Goal: Task Accomplishment & Management: Use online tool/utility

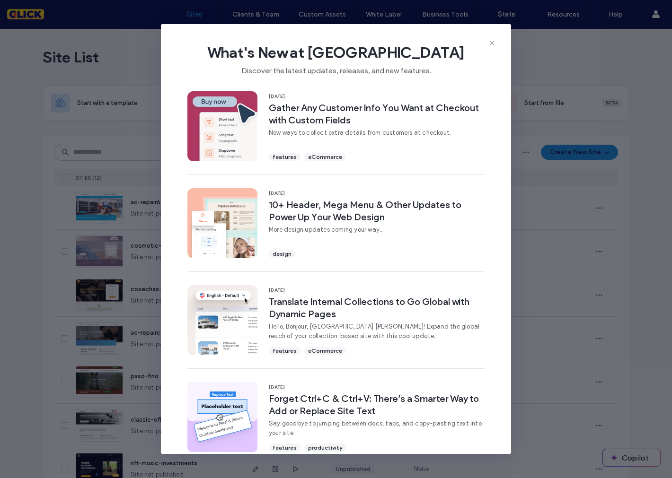
click at [492, 42] on icon at bounding box center [492, 43] width 8 height 8
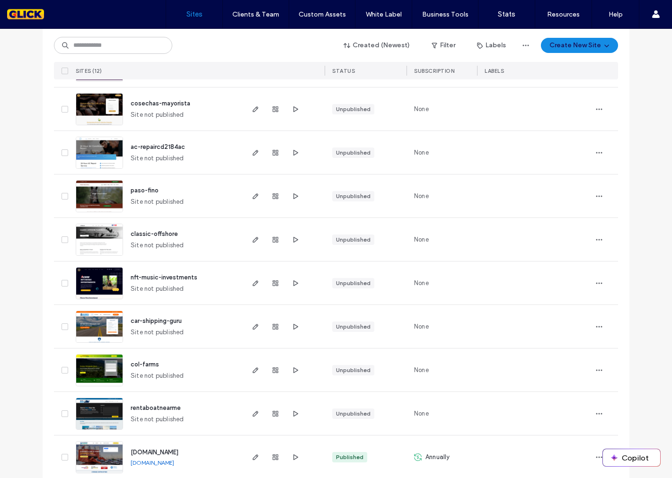
scroll to position [210, 0]
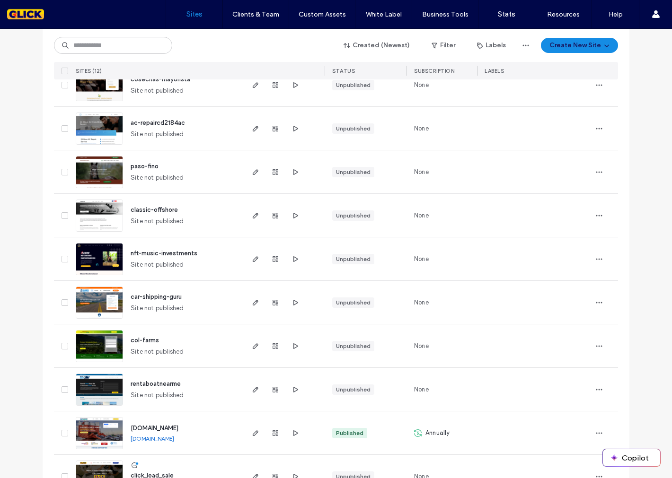
click at [97, 425] on img at bounding box center [99, 450] width 46 height 64
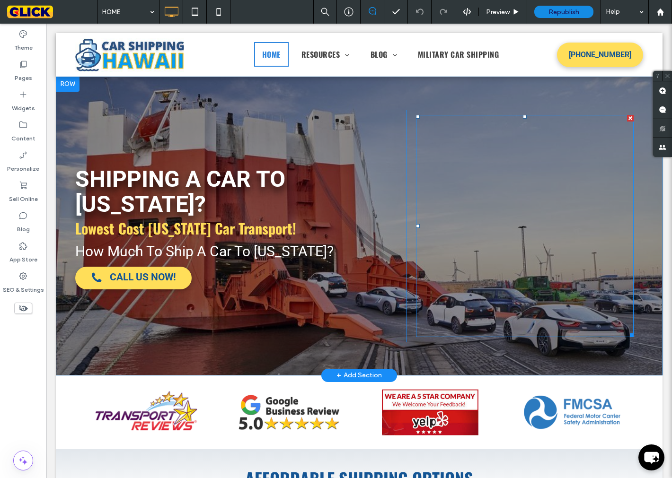
click at [477, 154] on span at bounding box center [525, 226] width 218 height 222
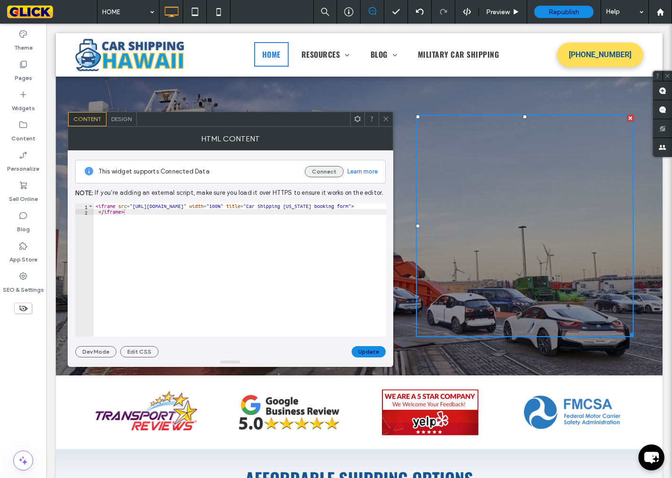
click at [321, 174] on button "Connect" at bounding box center [324, 171] width 39 height 11
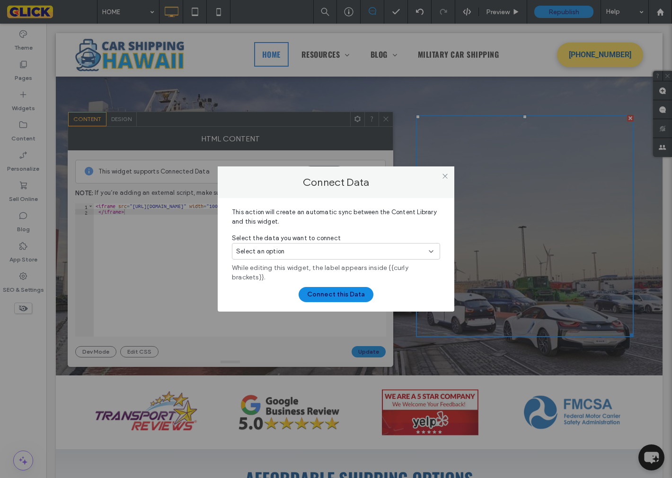
click at [315, 254] on div "Select an option" at bounding box center [330, 251] width 188 height 9
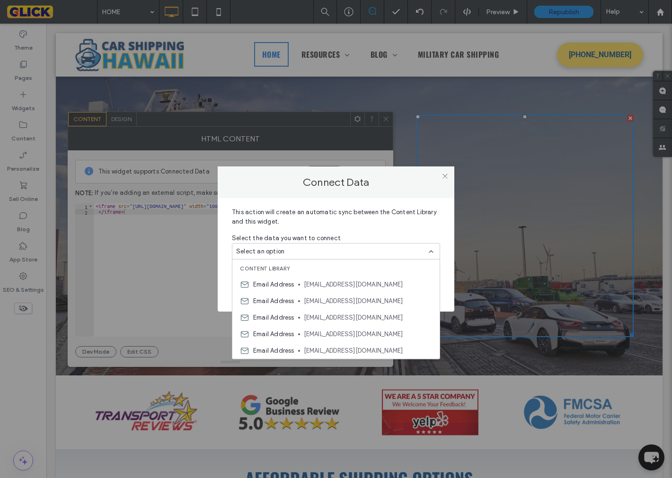
click at [311, 256] on div "Select an option" at bounding box center [330, 251] width 188 height 9
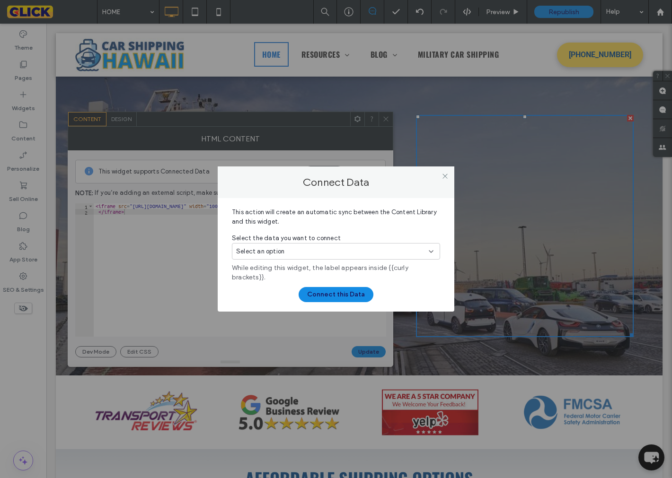
click at [434, 248] on div "Select an option" at bounding box center [336, 251] width 208 height 17
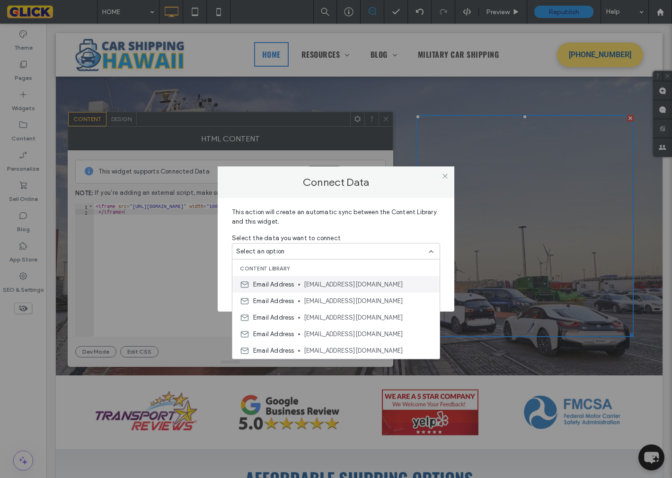
click at [335, 281] on span "info@carshippinghawaii.com" at bounding box center [368, 284] width 128 height 9
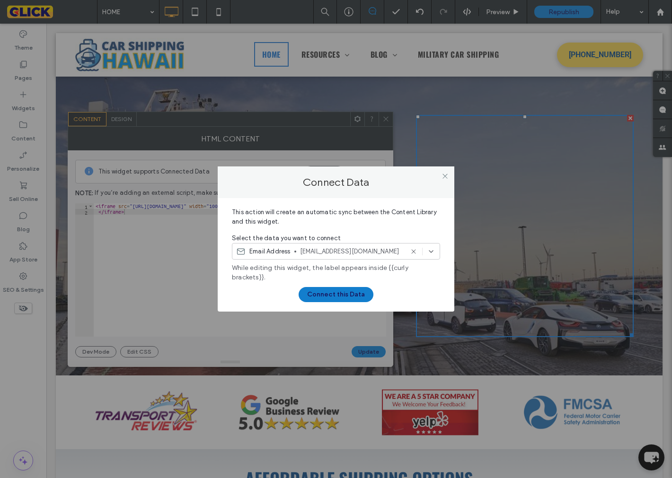
click at [334, 293] on button "Connect this Data" at bounding box center [336, 294] width 75 height 15
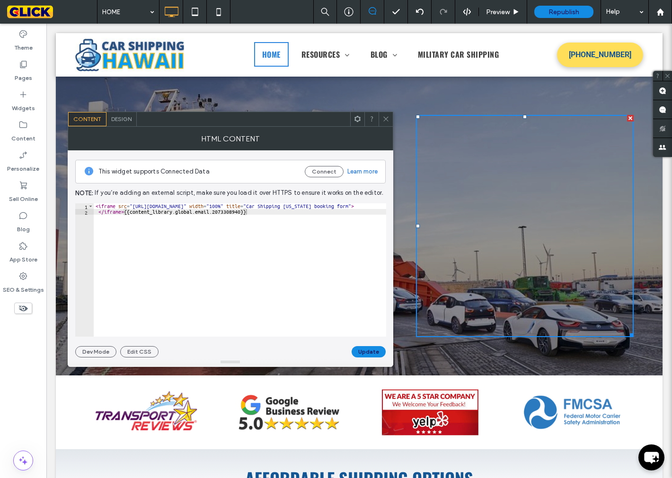
click at [500, 232] on div at bounding box center [525, 226] width 218 height 222
click at [566, 245] on div at bounding box center [525, 226] width 218 height 222
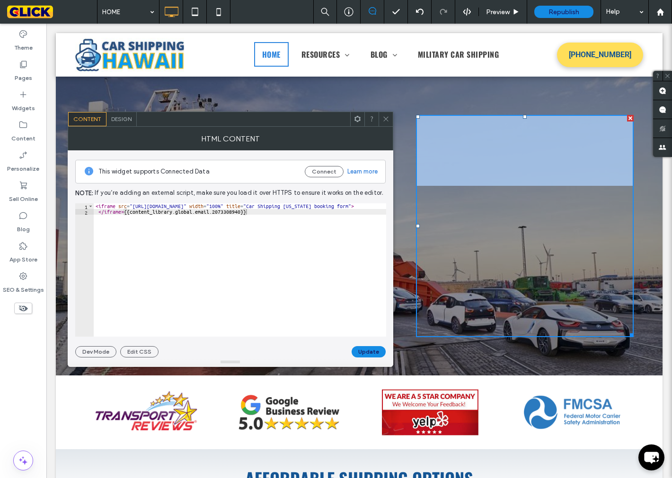
click at [566, 245] on div at bounding box center [525, 226] width 218 height 222
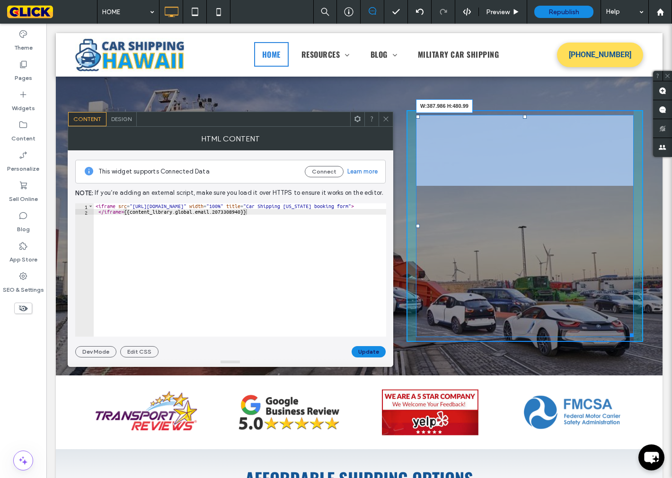
drag, startPoint x: 629, startPoint y: 335, endPoint x: 611, endPoint y: 340, distance: 17.8
click at [627, 337] on div at bounding box center [630, 333] width 7 height 7
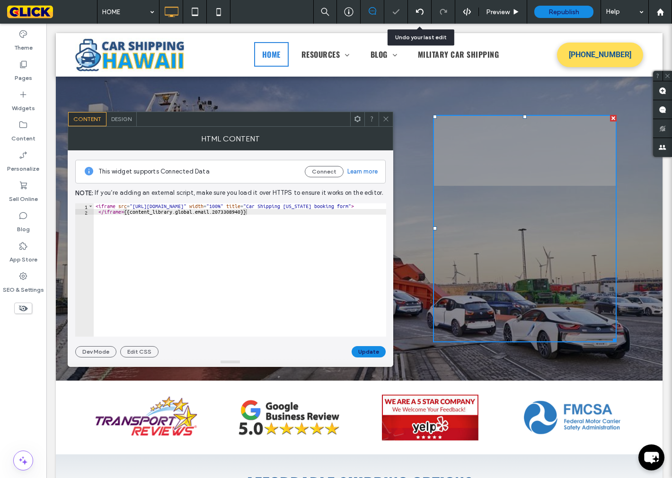
click at [417, 10] on icon at bounding box center [420, 12] width 8 height 8
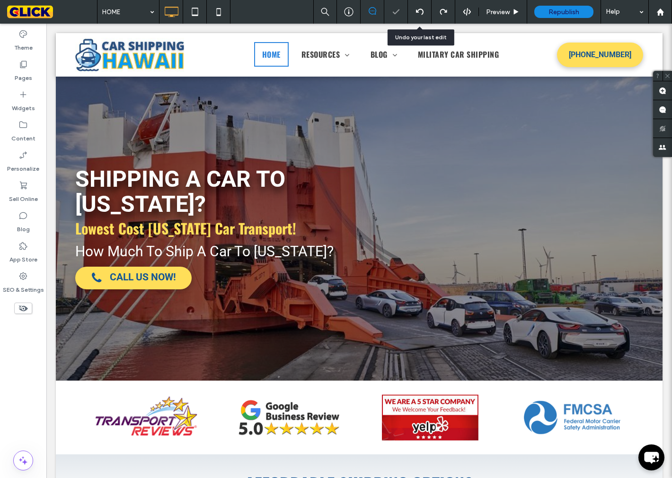
click at [417, 10] on icon at bounding box center [420, 12] width 8 height 8
